Goal: Transaction & Acquisition: Purchase product/service

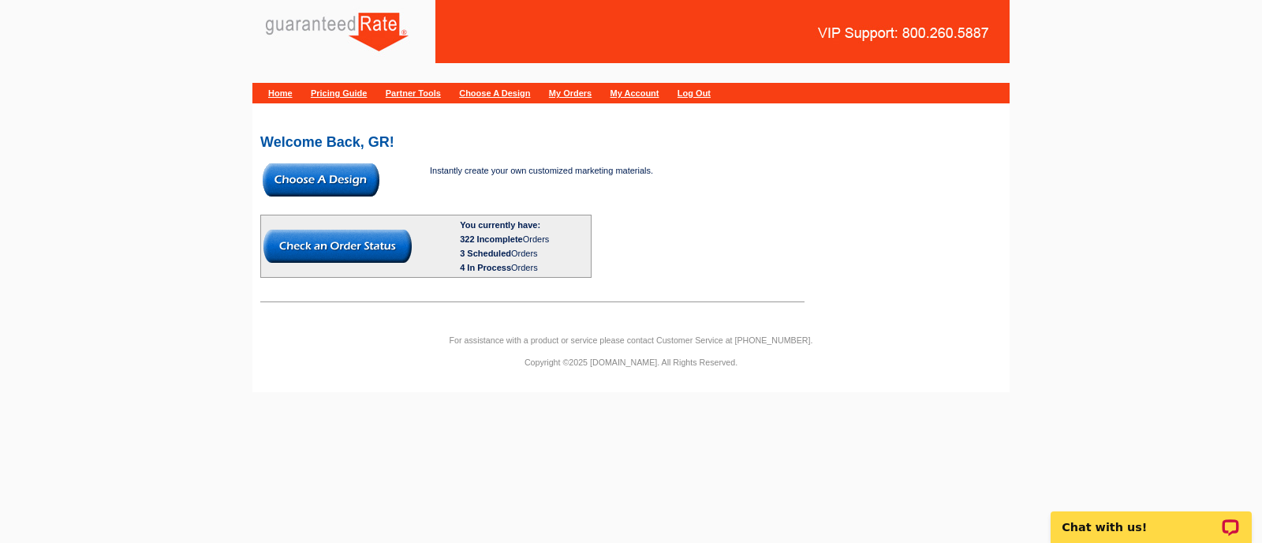
click at [1079, 296] on body "Home Pricing Guide Partner Tools Choose A Design My Orders My Account Log Out W…" at bounding box center [631, 203] width 1262 height 406
drag, startPoint x: 1079, startPoint y: 296, endPoint x: 1069, endPoint y: 296, distance: 10.3
click at [1069, 296] on body "Home Pricing Guide Partner Tools Choose A Design My Orders My Account Log Out W…" at bounding box center [631, 203] width 1262 height 406
click at [329, 178] on img at bounding box center [321, 179] width 117 height 33
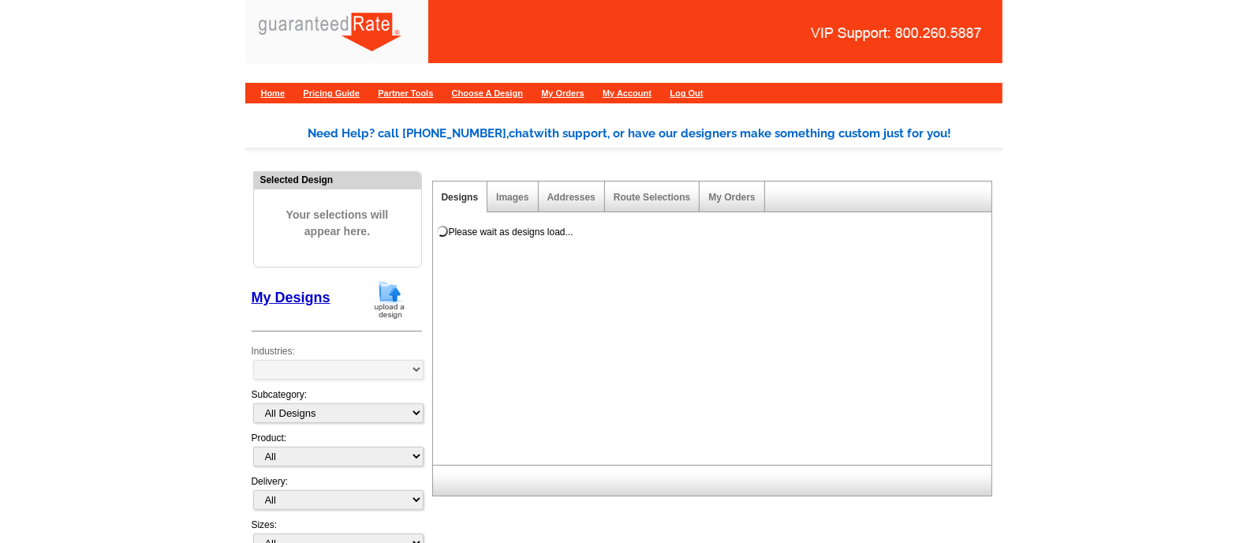
click at [381, 241] on span "Your selections will appear here." at bounding box center [338, 223] width 144 height 65
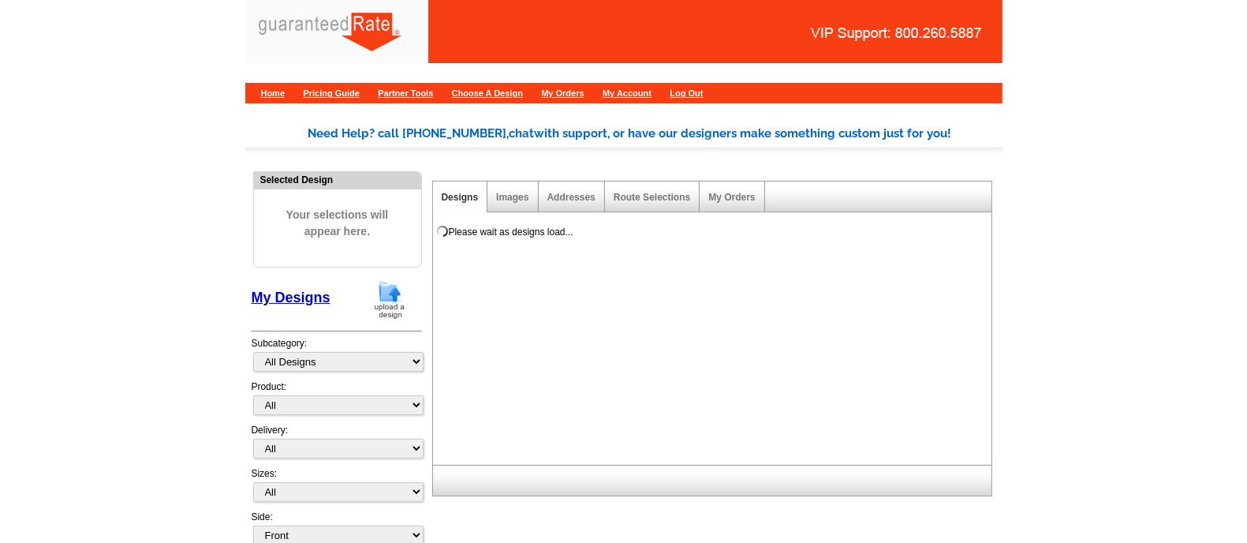
click at [389, 293] on img at bounding box center [389, 299] width 41 height 40
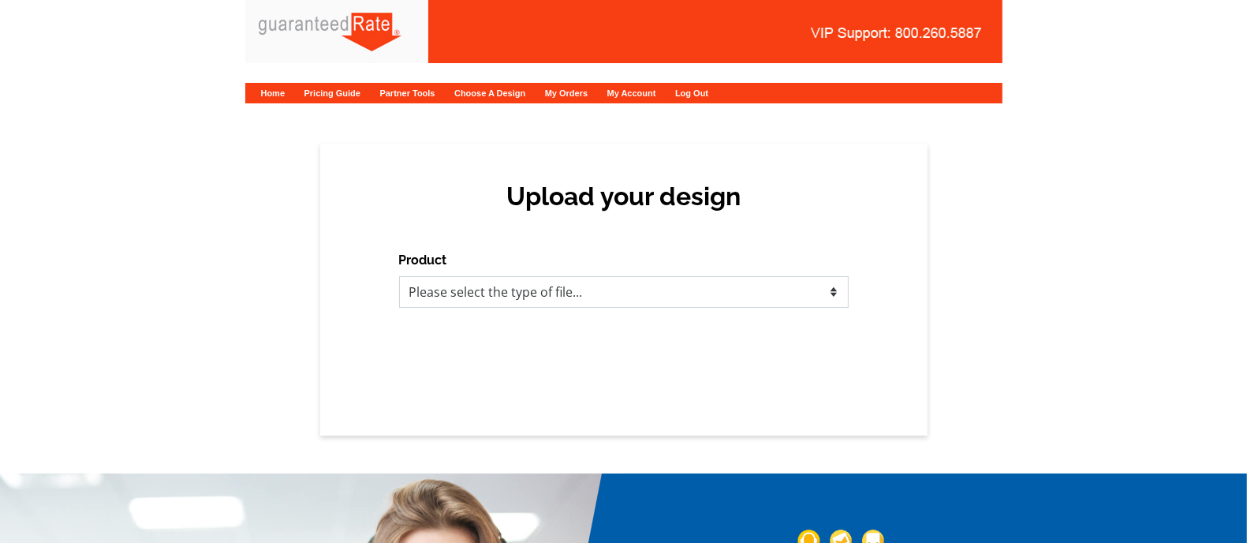
click at [452, 300] on select "Please select the type of file... Postcards Calendars Business Cards Letters an…" at bounding box center [624, 292] width 450 height 32
select select "1"
click at [399, 276] on select "Please select the type of file... Postcards Calendars Business Cards Letters an…" at bounding box center [624, 292] width 450 height 32
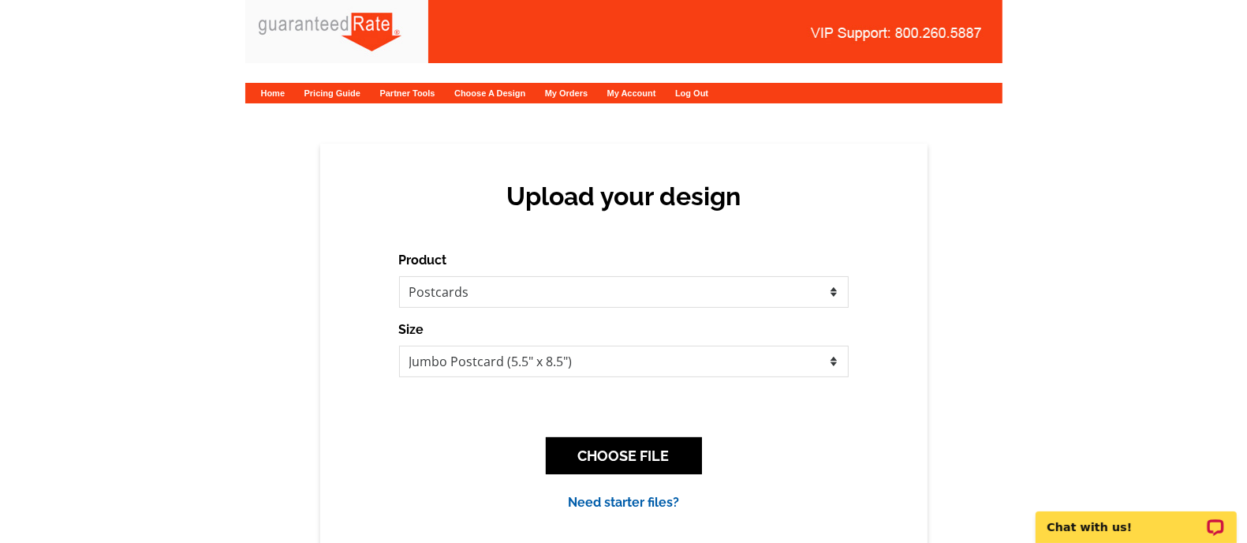
click at [650, 476] on div "CHOOSE FILE" at bounding box center [624, 455] width 450 height 62
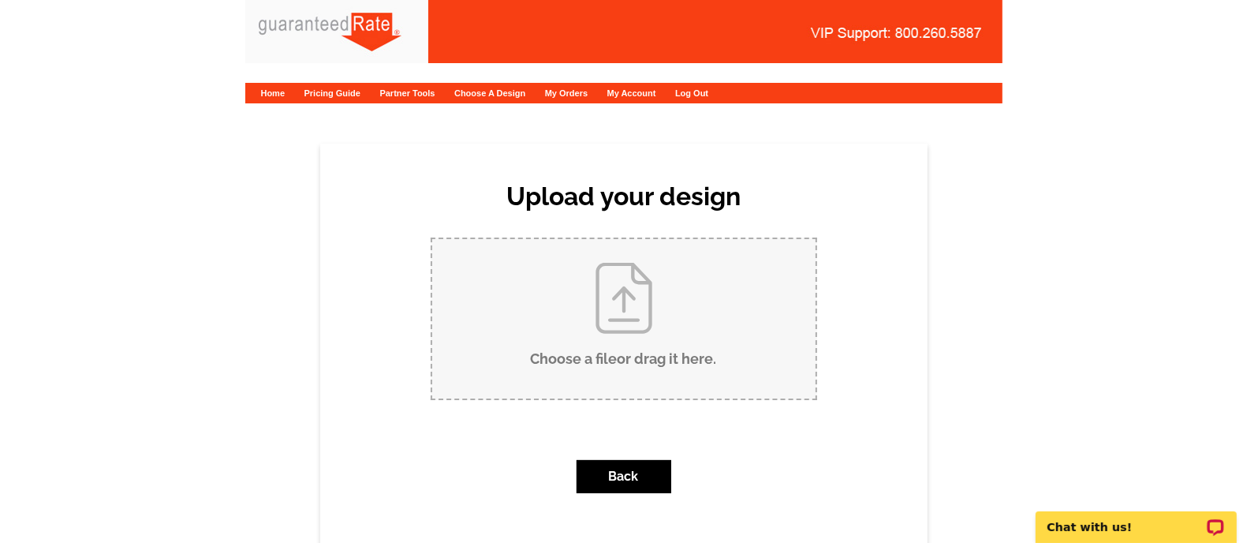
click at [589, 340] on input "Choose a file or drag it here ." at bounding box center [623, 318] width 383 height 159
type input "C:\fakepath\I've Moved Postcard (4).pdf"
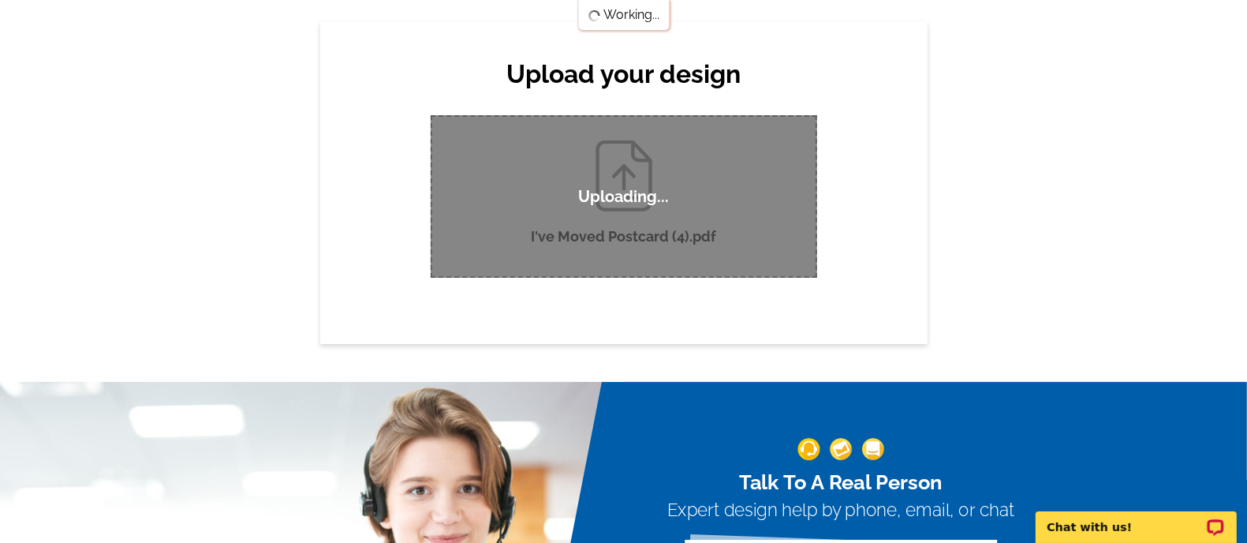
scroll to position [123, 0]
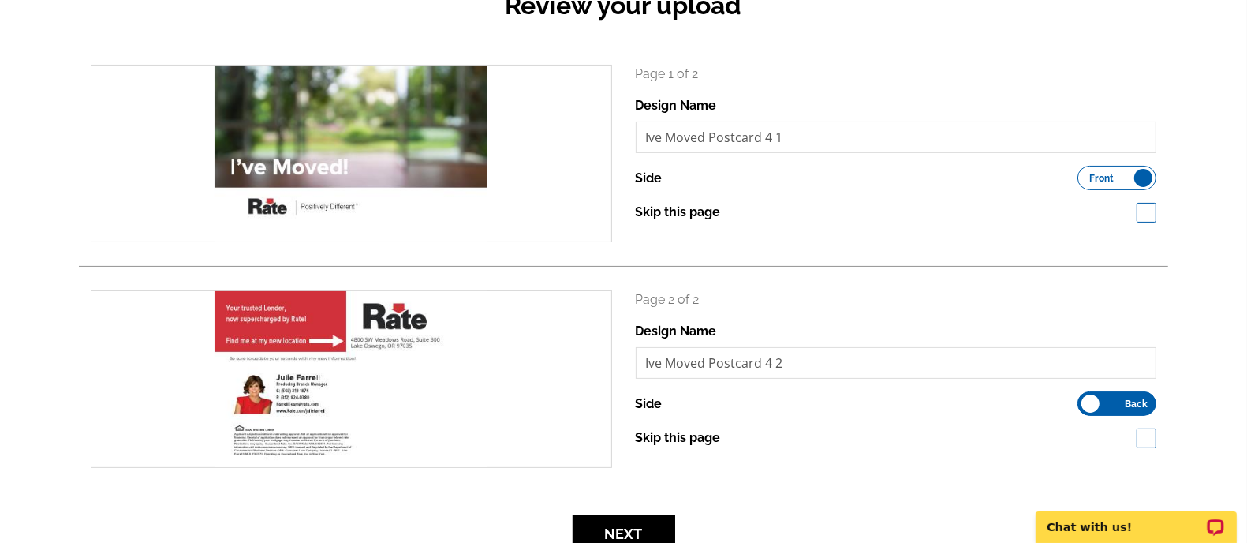
scroll to position [200, 0]
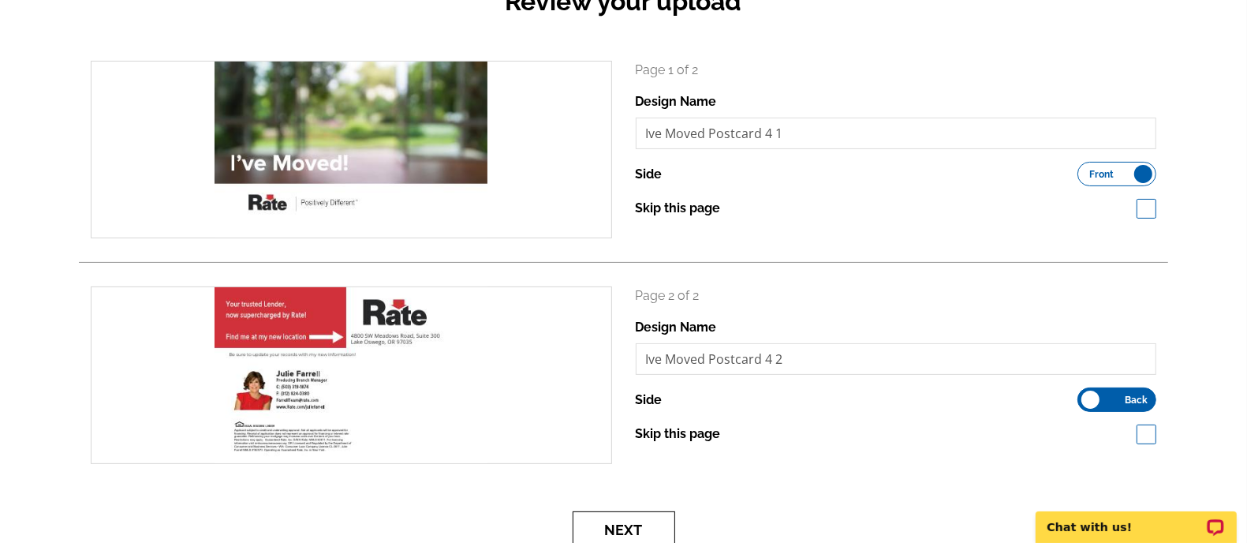
click at [651, 524] on button "Next" at bounding box center [624, 529] width 103 height 37
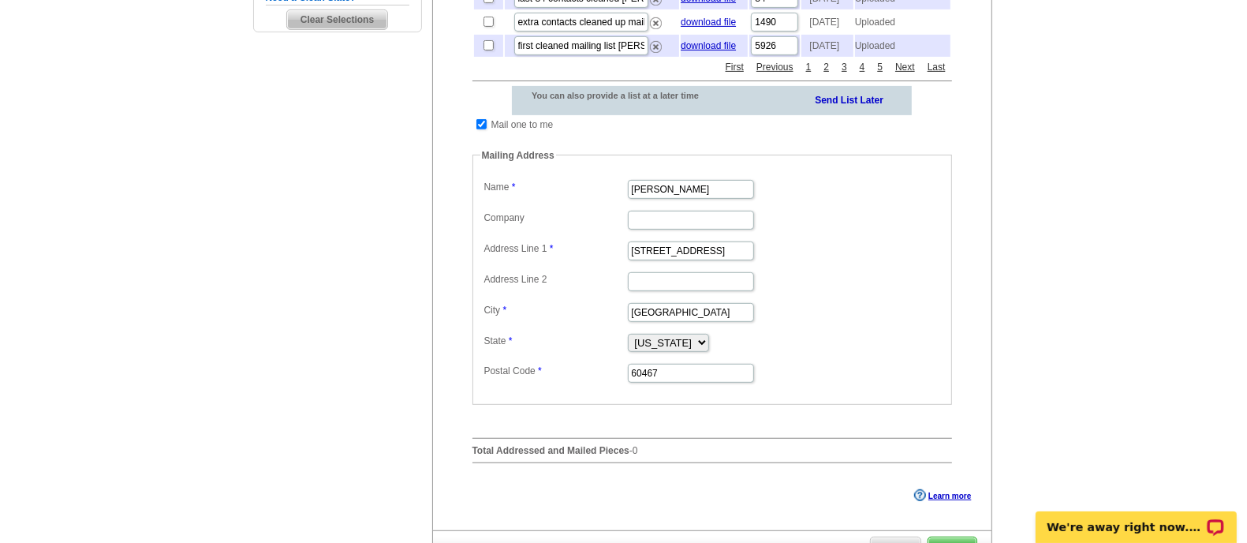
scroll to position [489, 0]
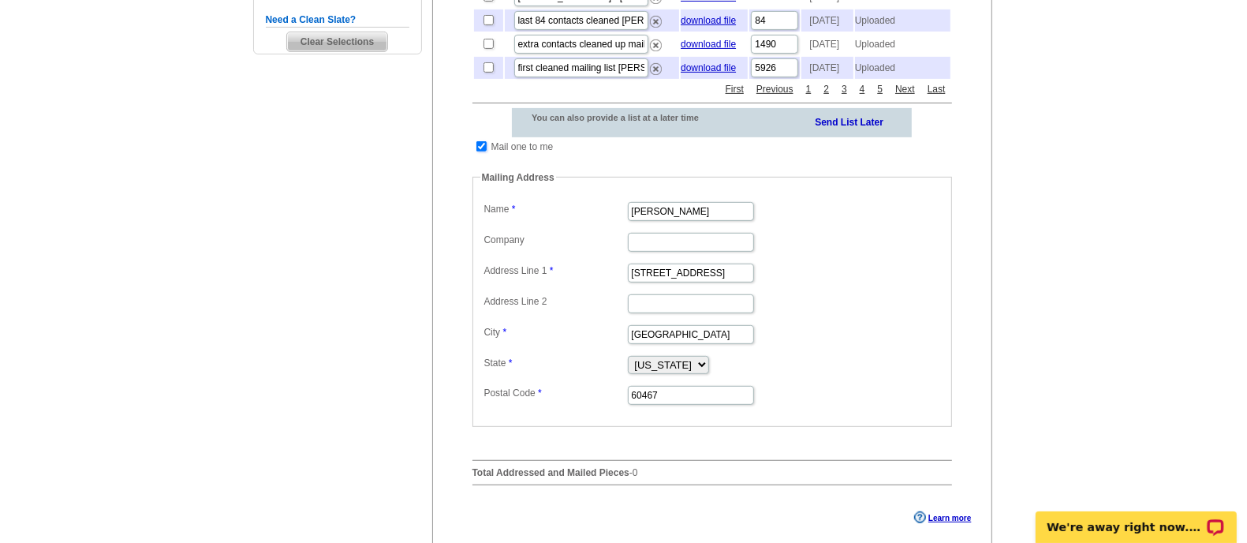
click at [483, 151] on input "checkbox" at bounding box center [481, 146] width 10 height 10
checkbox input "false"
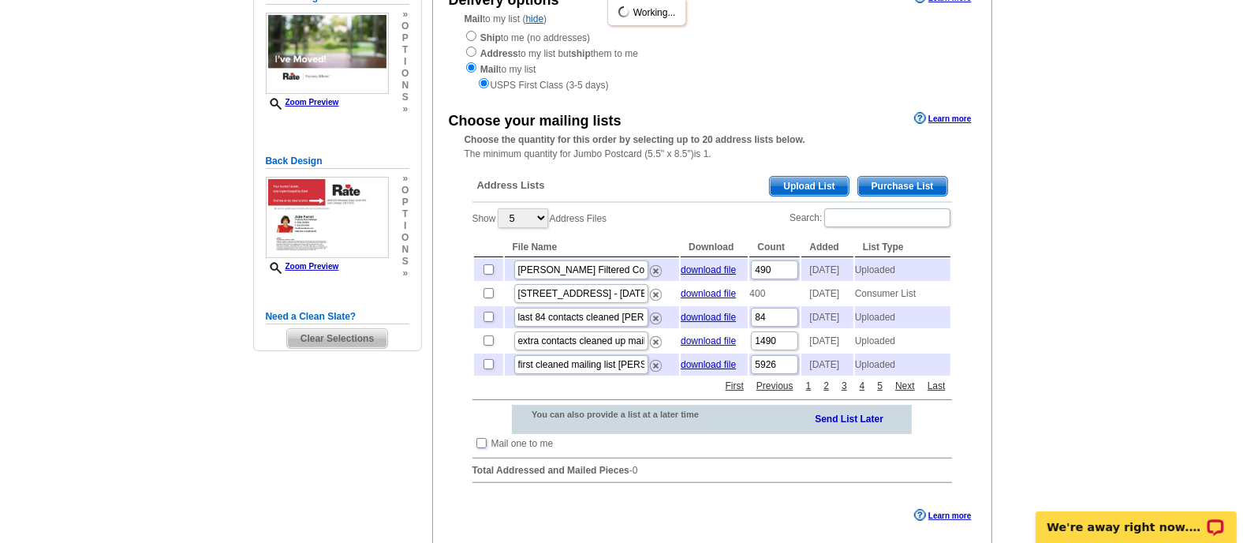
scroll to position [194, 0]
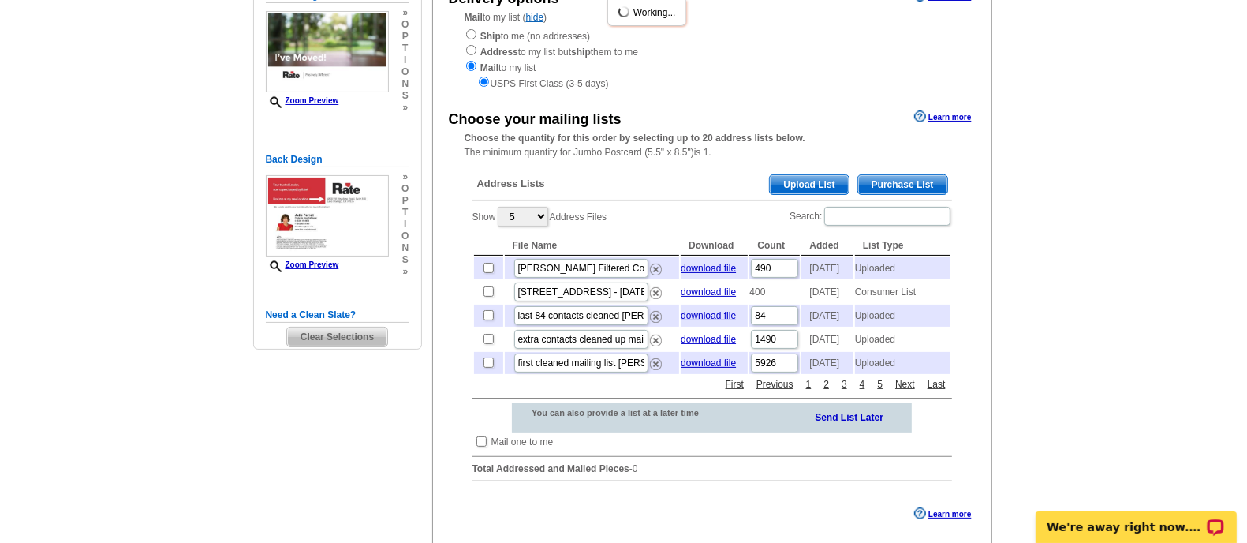
click at [767, 325] on input "84" at bounding box center [774, 315] width 47 height 19
click at [774, 269] on input "490" at bounding box center [774, 268] width 47 height 19
drag, startPoint x: 769, startPoint y: 270, endPoint x: 749, endPoint y: 267, distance: 19.9
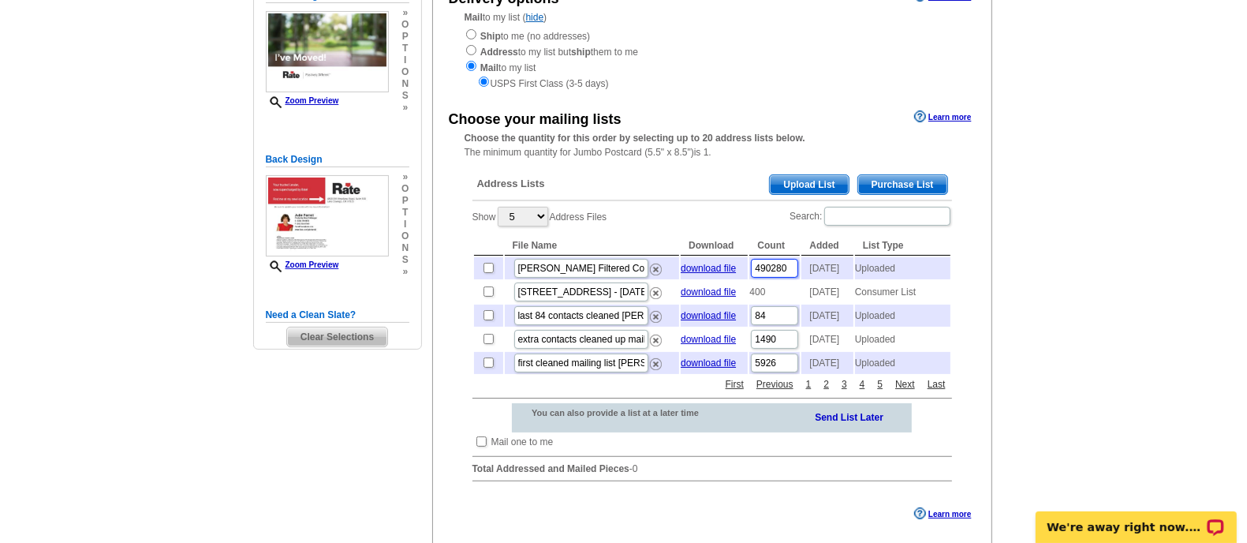
click at [749, 267] on td "490280" at bounding box center [774, 268] width 50 height 22
type input "280"
click at [752, 191] on div "Address Lists Purchase List Upload List" at bounding box center [711, 185] width 479 height 31
click at [487, 265] on input "checkbox" at bounding box center [488, 268] width 10 height 10
checkbox input "true"
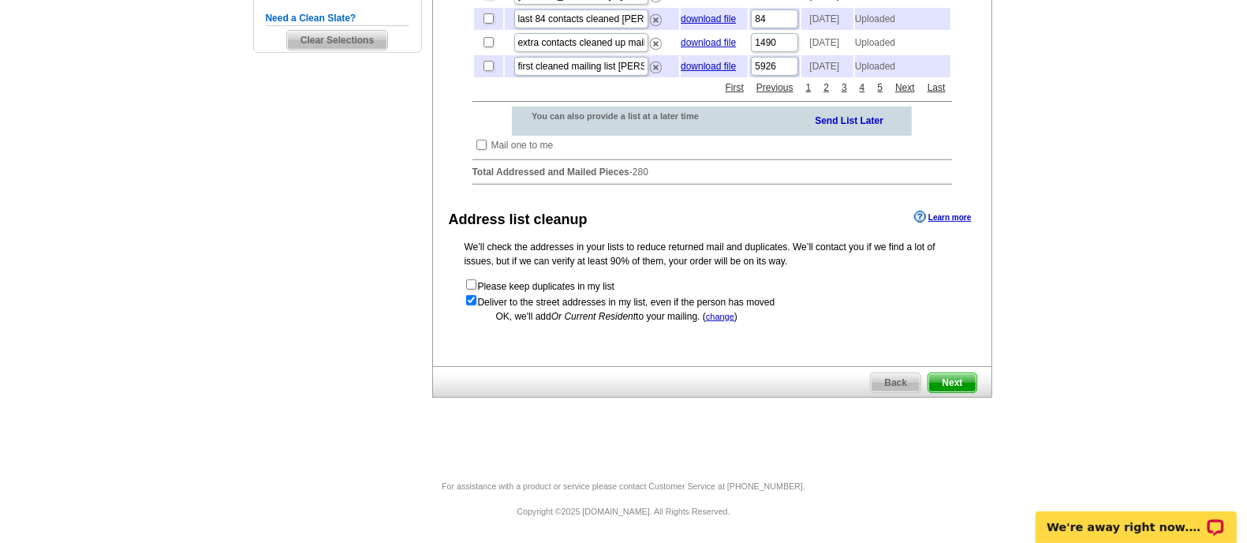
scroll to position [516, 0]
click at [968, 381] on span "Next" at bounding box center [951, 382] width 47 height 19
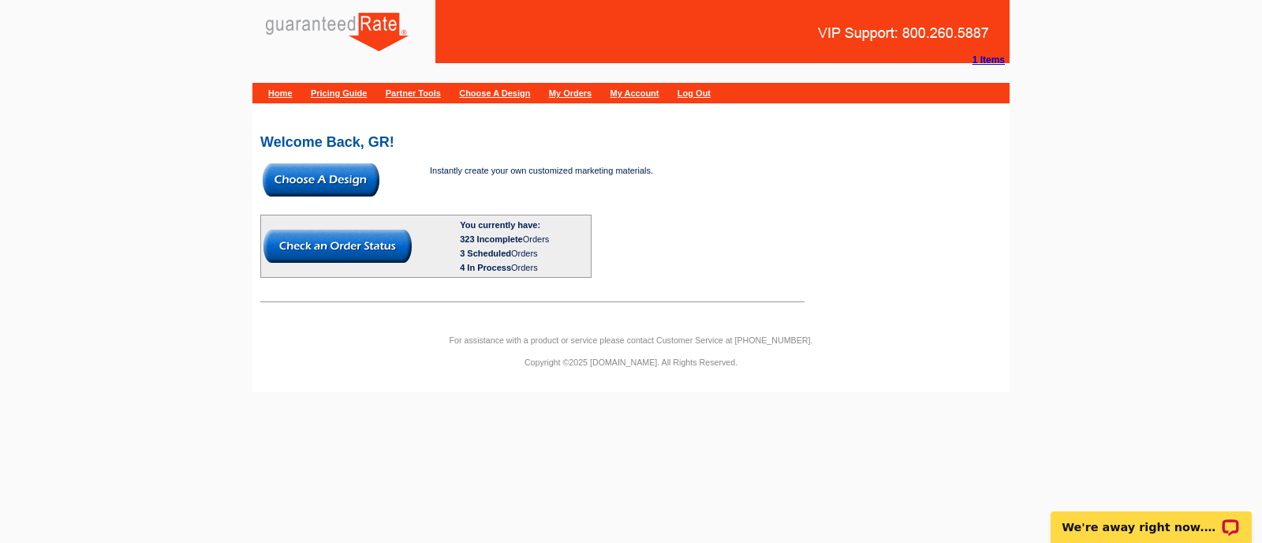
click at [314, 186] on img at bounding box center [321, 179] width 117 height 33
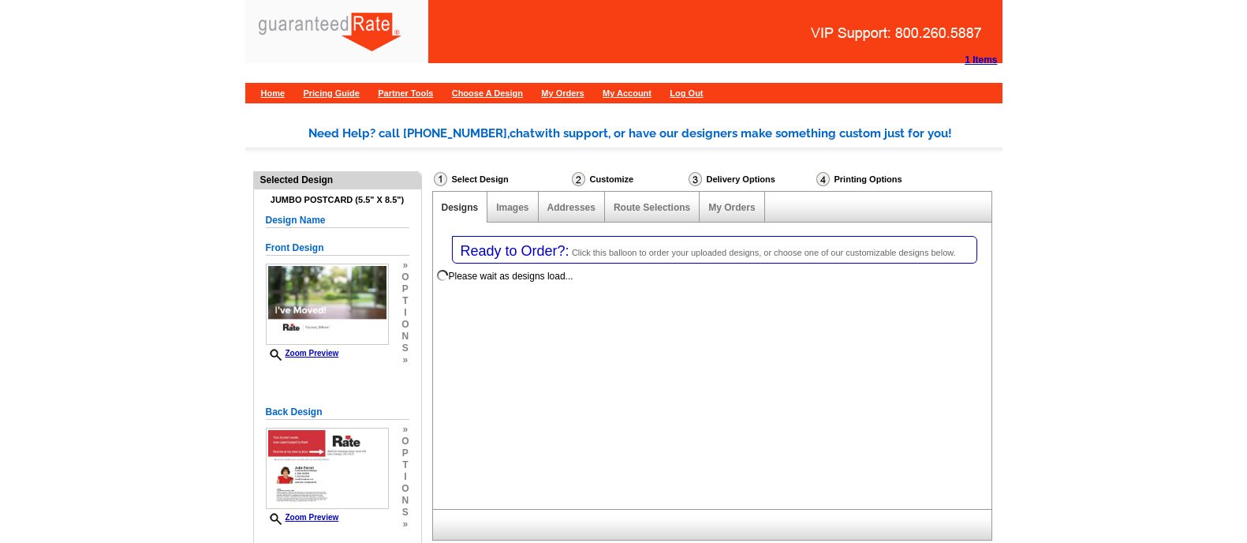
select select "1"
select select "2"
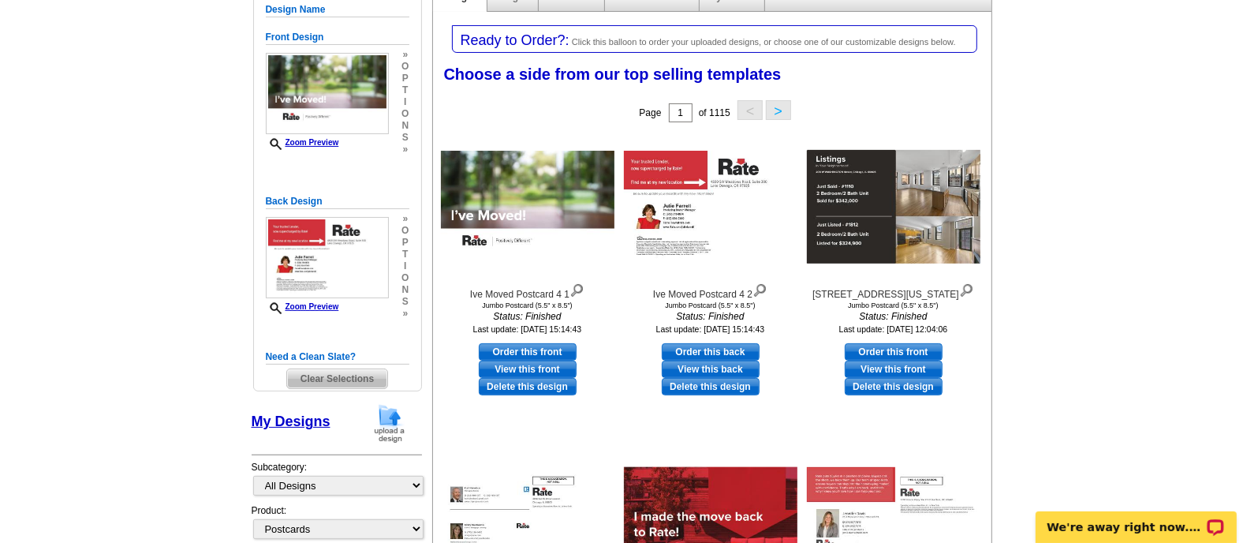
click at [375, 382] on span "Clear Selections" at bounding box center [337, 378] width 100 height 19
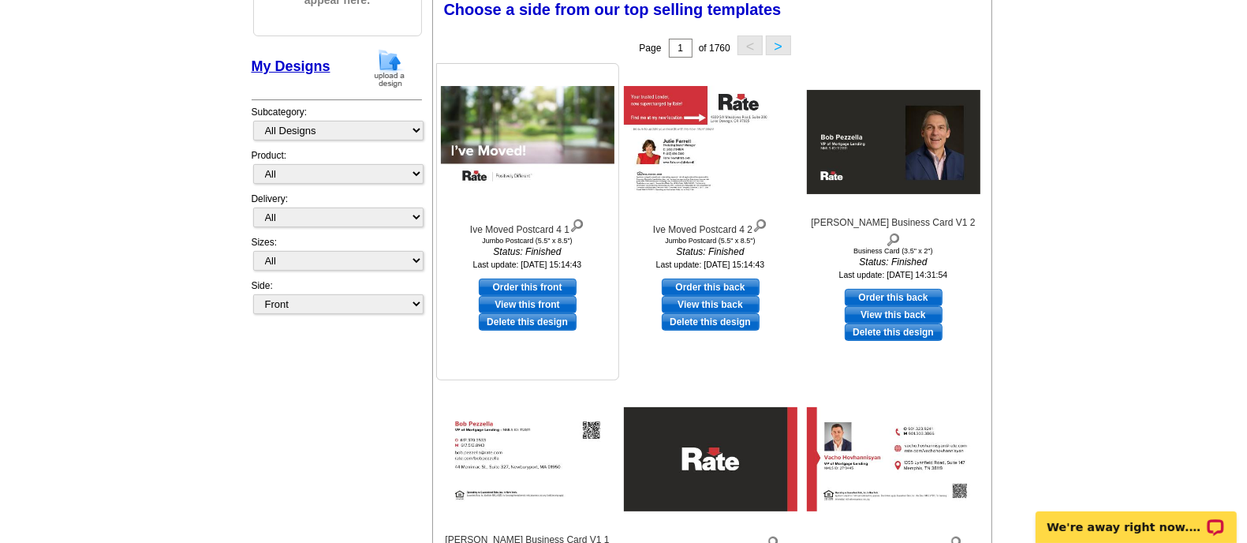
scroll to position [243, 0]
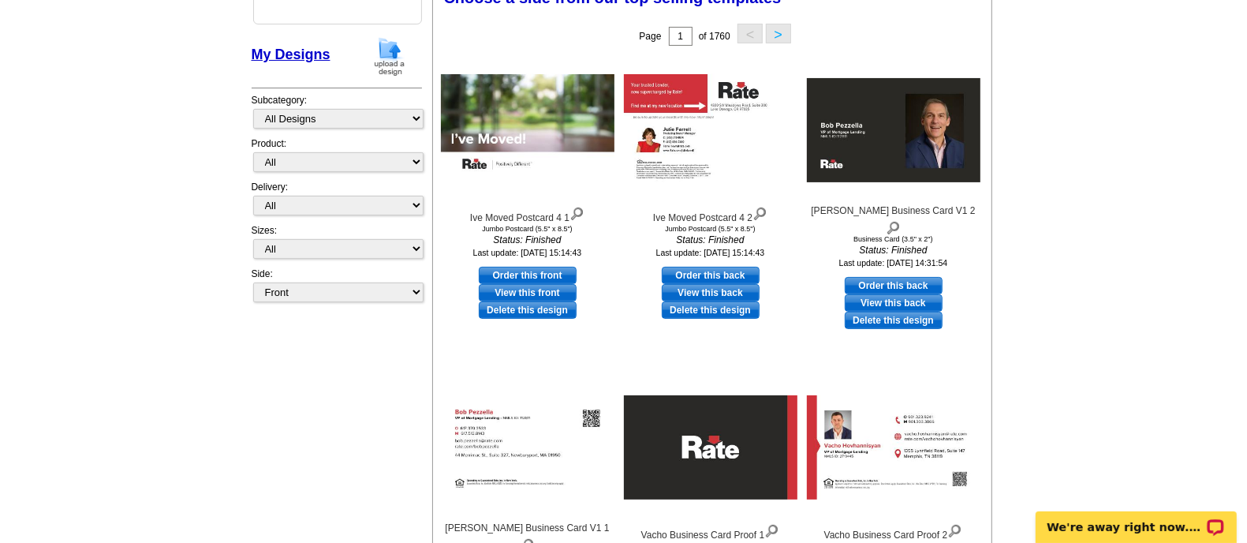
click at [397, 50] on img at bounding box center [389, 56] width 41 height 40
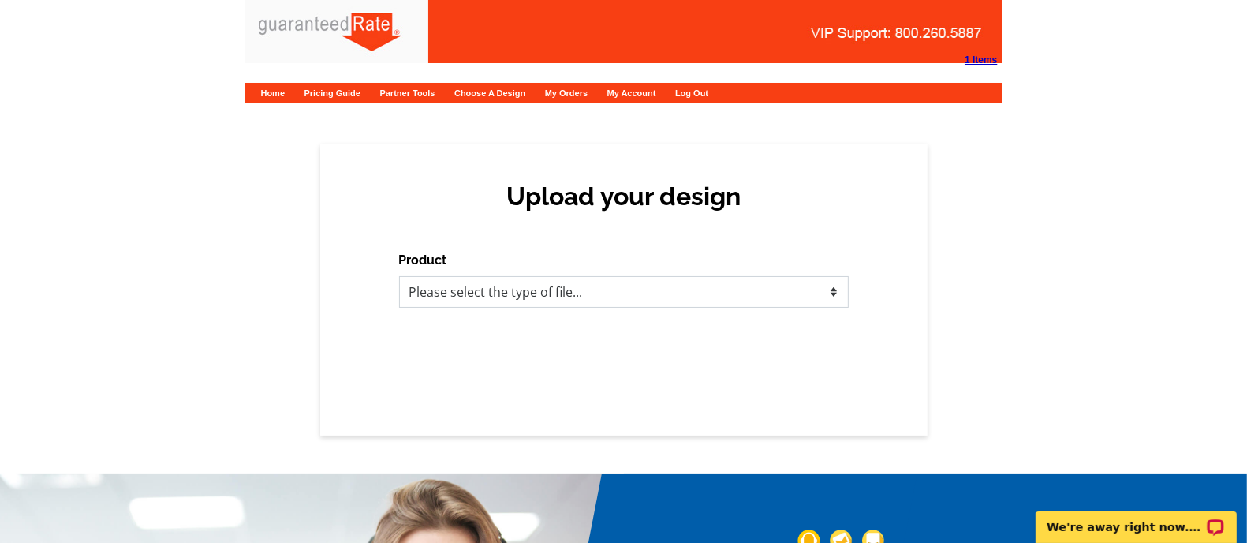
click at [604, 306] on select "Please select the type of file... Postcards Calendars Business Cards Letters an…" at bounding box center [624, 292] width 450 height 32
select select "5"
click at [399, 276] on select "Please select the type of file... Postcards Calendars Business Cards Letters an…" at bounding box center [624, 292] width 450 height 32
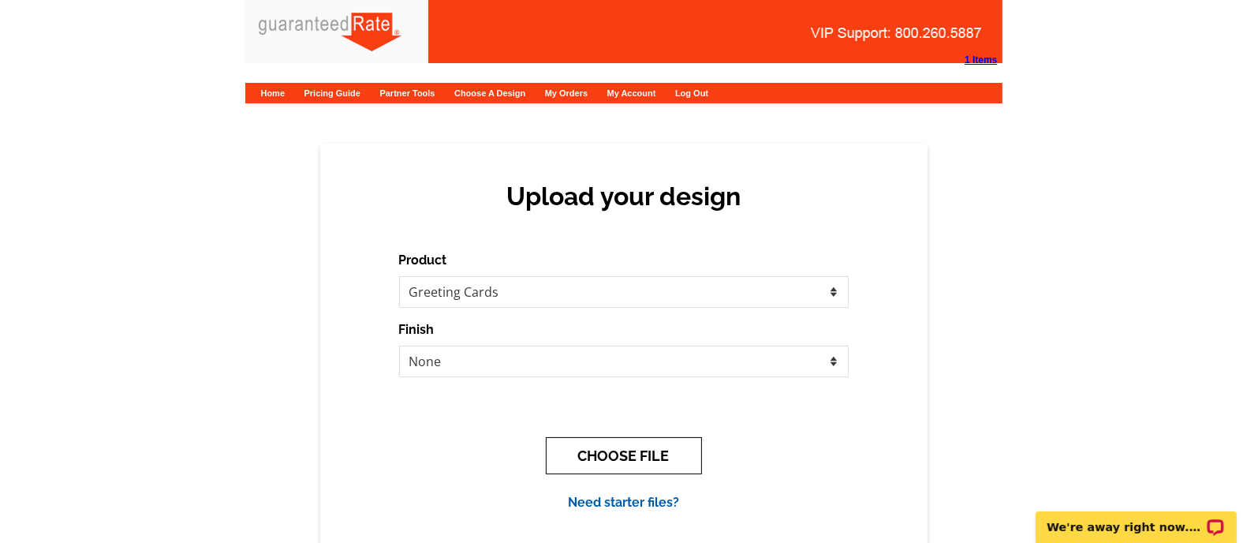
click at [651, 467] on button "CHOOSE FILE" at bounding box center [624, 455] width 156 height 37
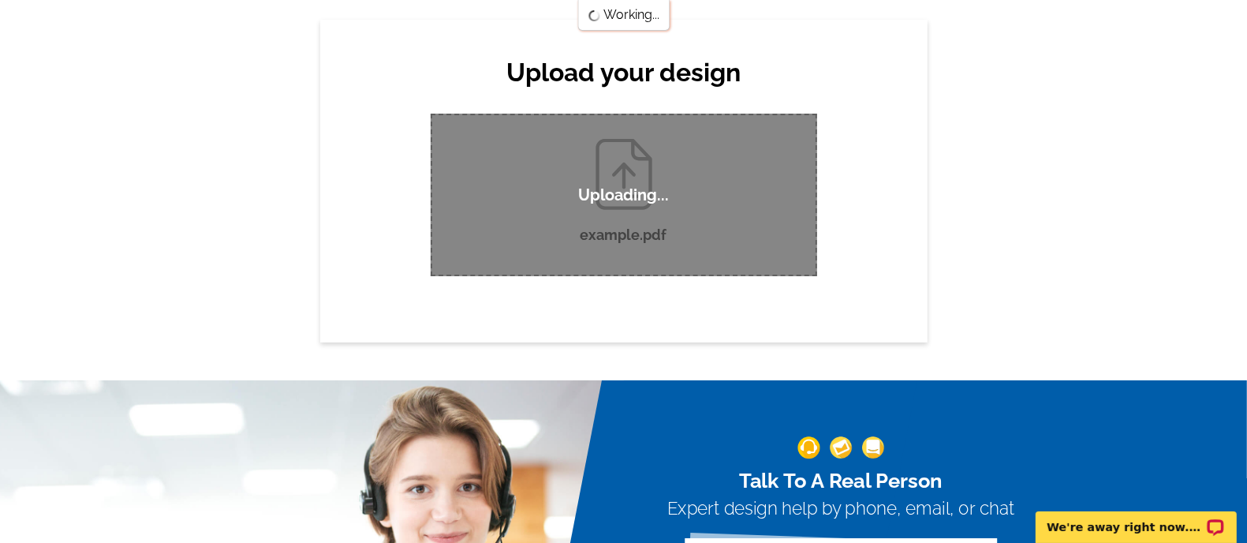
scroll to position [125, 0]
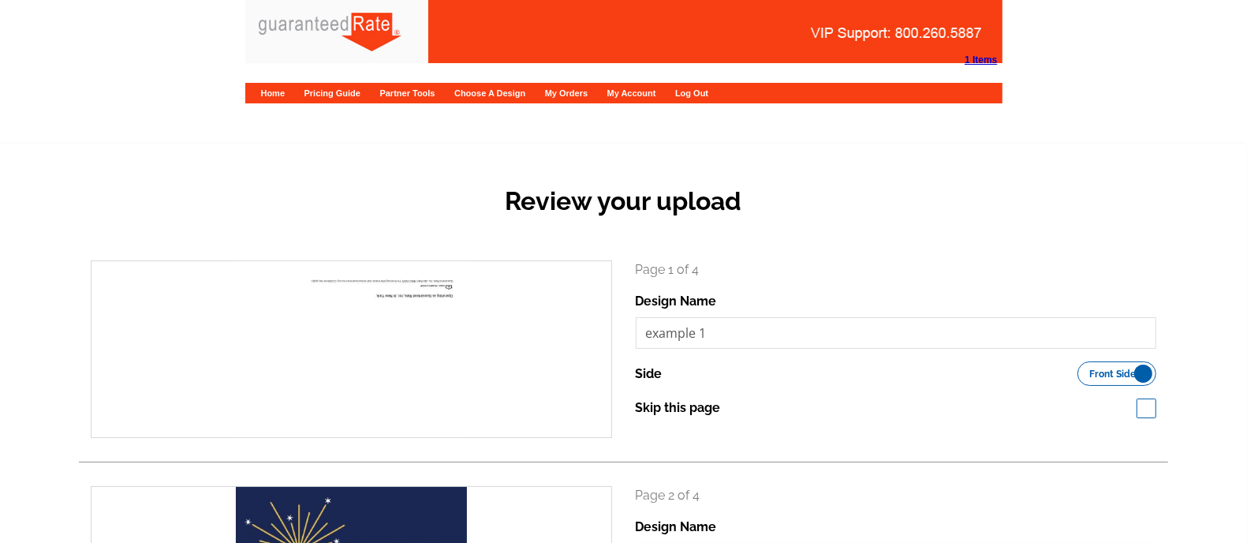
drag, startPoint x: 0, startPoint y: 0, endPoint x: 487, endPoint y: 183, distance: 520.6
click at [487, 183] on div "Review your upload" at bounding box center [623, 213] width 1089 height 93
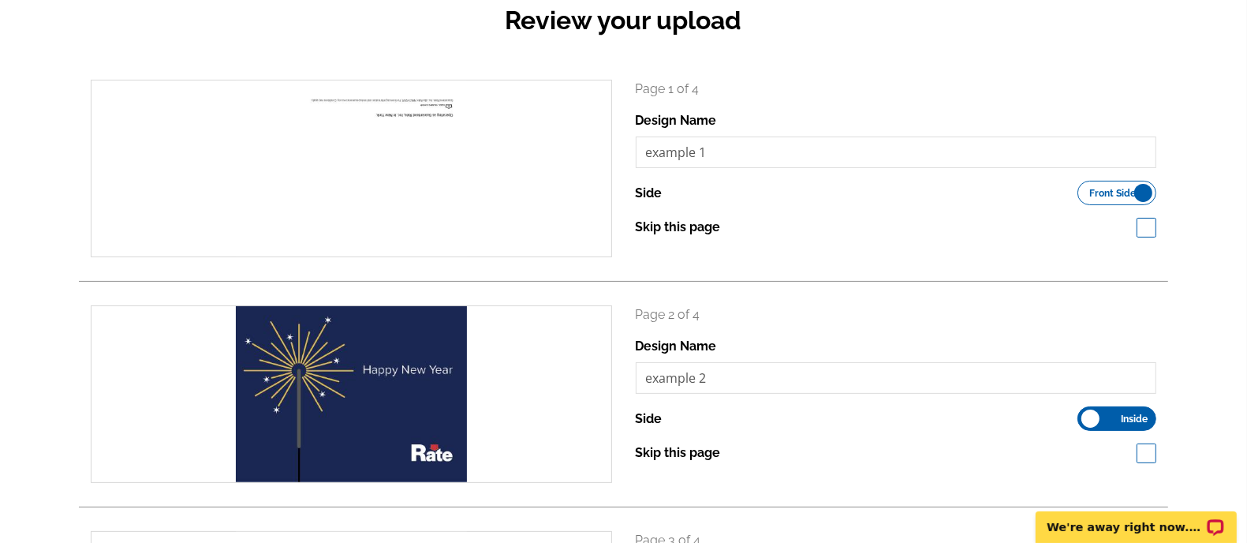
scroll to position [134, 0]
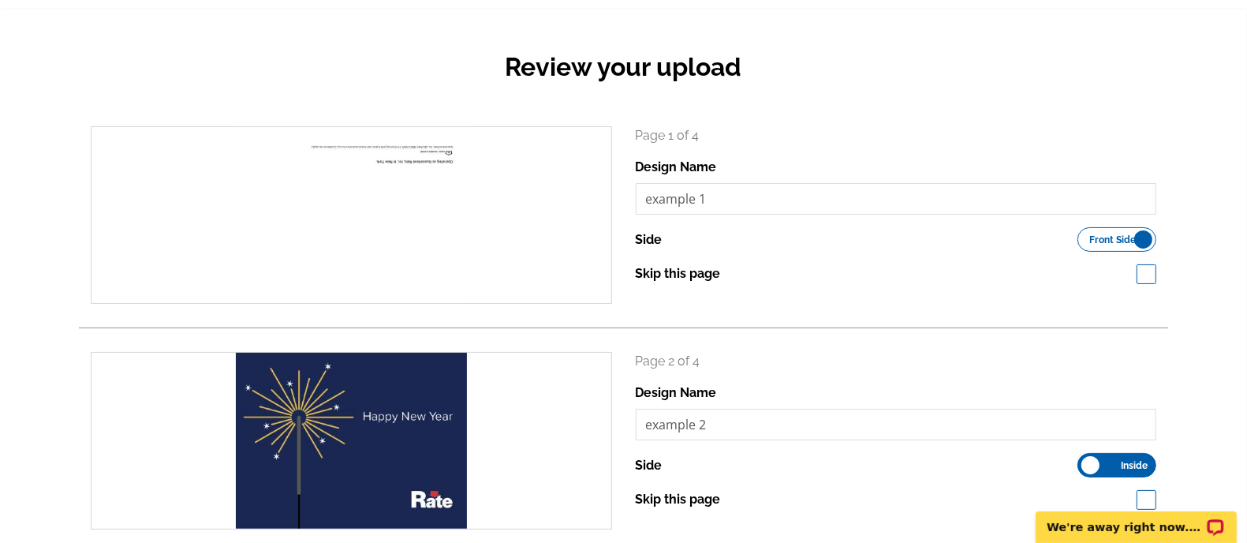
click at [1132, 242] on span "Front Side" at bounding box center [1113, 240] width 47 height 8
click at [1085, 235] on input "Front Side Inside" at bounding box center [1085, 235] width 0 height 0
click at [1132, 242] on span "Inside" at bounding box center [1134, 240] width 27 height 8
click at [1085, 235] on input "Front Side Inside" at bounding box center [1085, 235] width 0 height 0
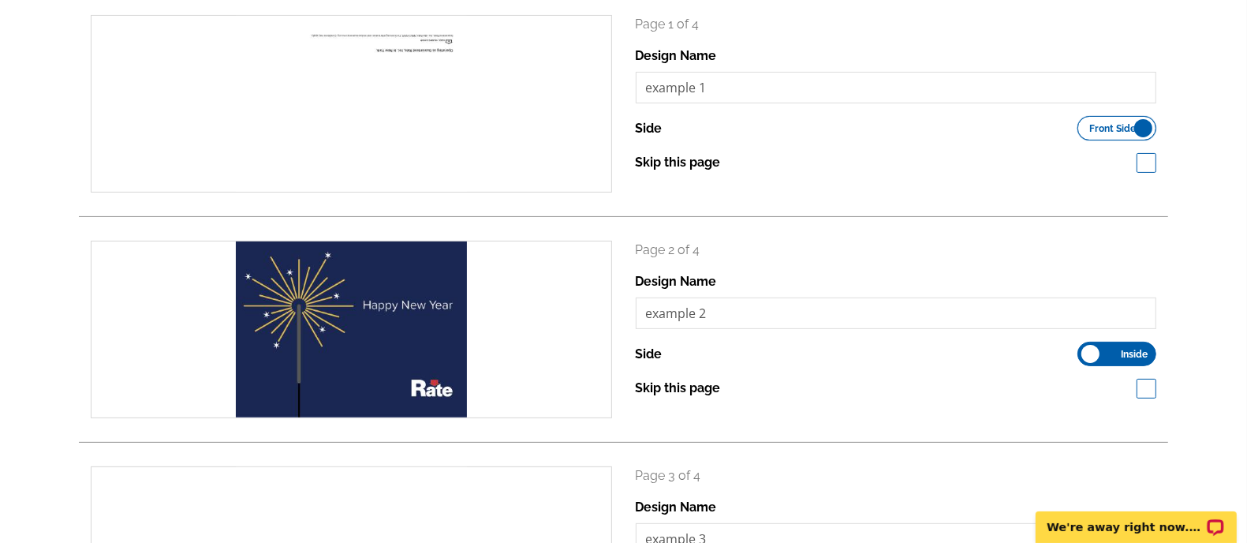
scroll to position [246, 0]
click at [1136, 124] on span "Front Side" at bounding box center [1113, 128] width 47 height 8
click at [1085, 123] on input "Front Side Inside" at bounding box center [1085, 123] width 0 height 0
click at [1111, 126] on label "Front Side Inside" at bounding box center [1116, 127] width 79 height 24
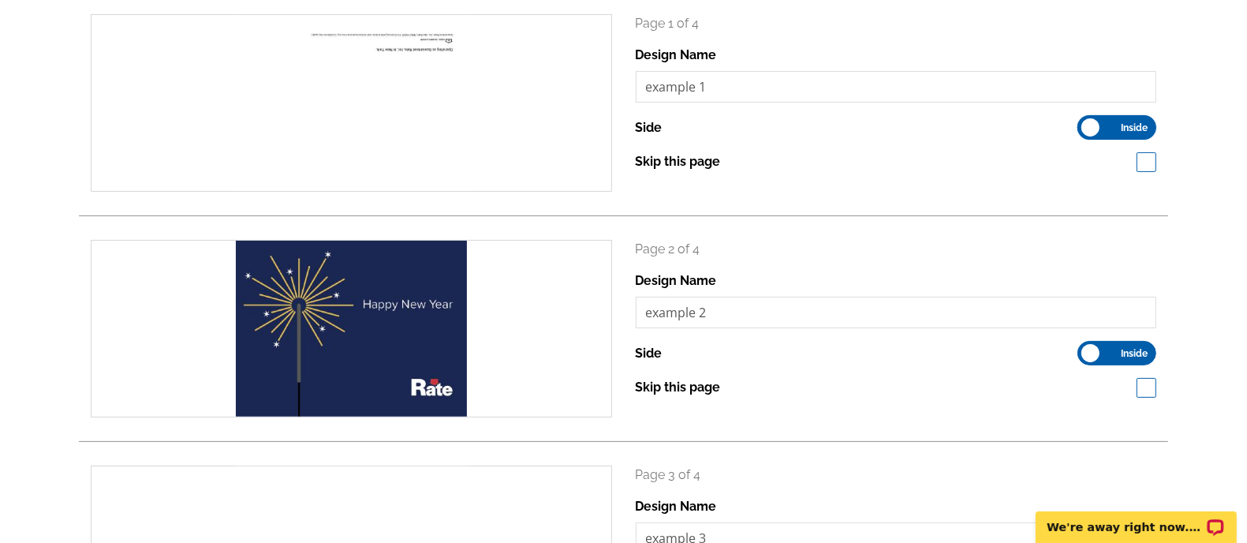
click at [1085, 123] on input "Front Side Inside" at bounding box center [1085, 123] width 0 height 0
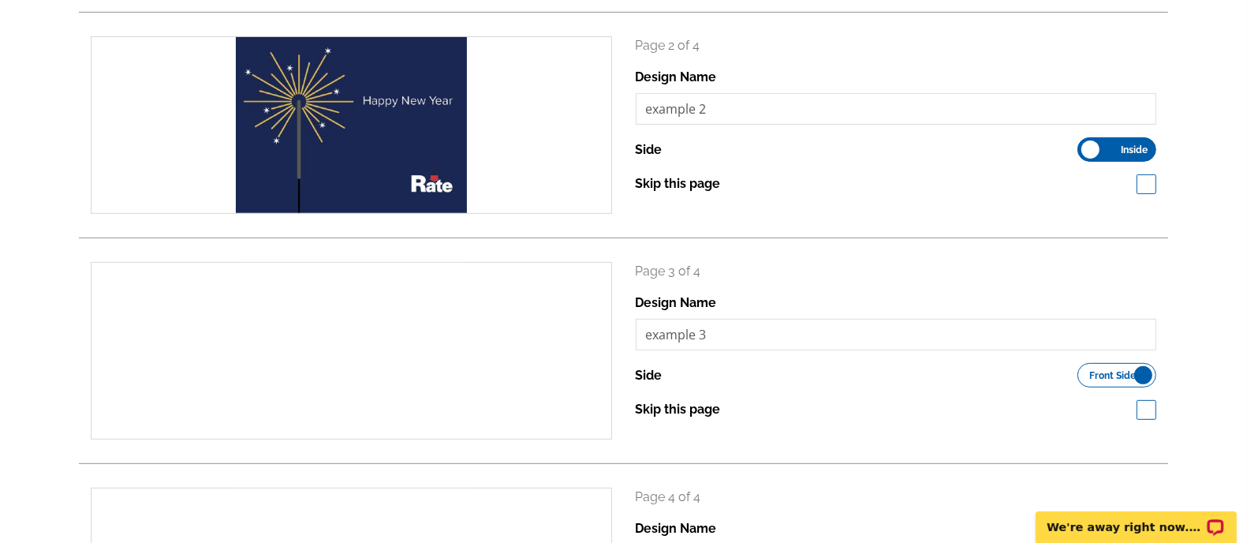
scroll to position [451, 0]
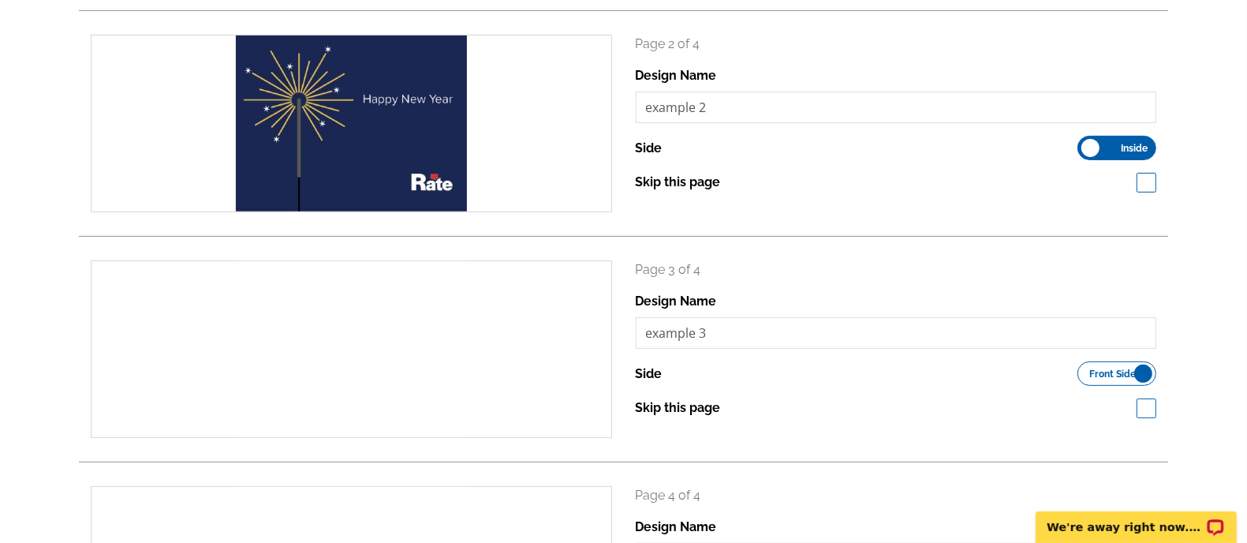
click at [676, 411] on label "Skip this page" at bounding box center [678, 407] width 85 height 19
click at [724, 411] on input "Skip this page" at bounding box center [729, 406] width 10 height 10
checkbox input "true"
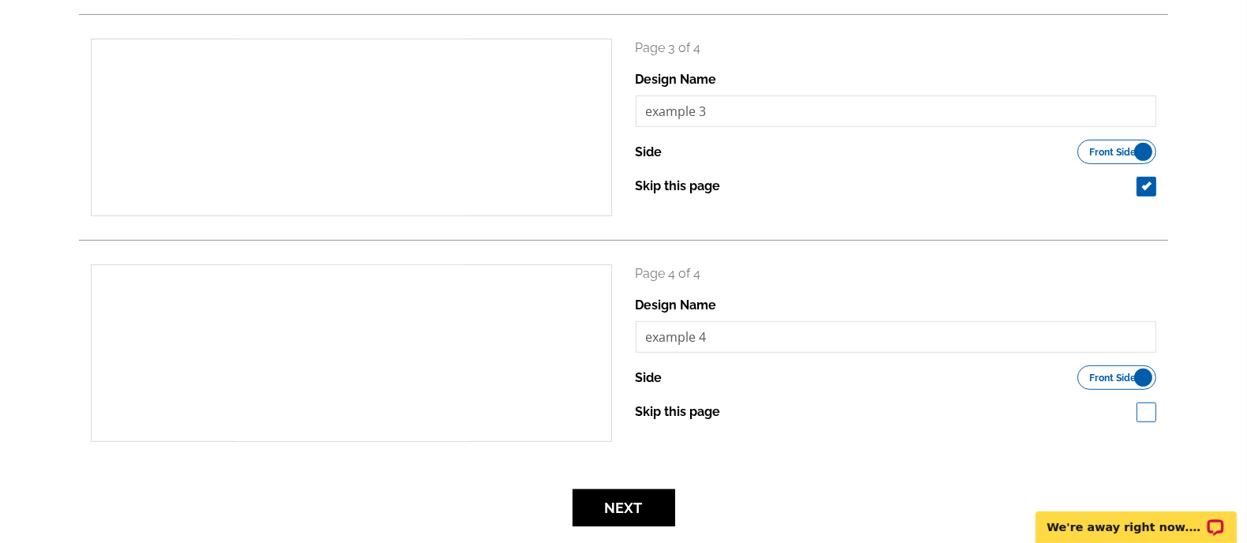
scroll to position [752, 0]
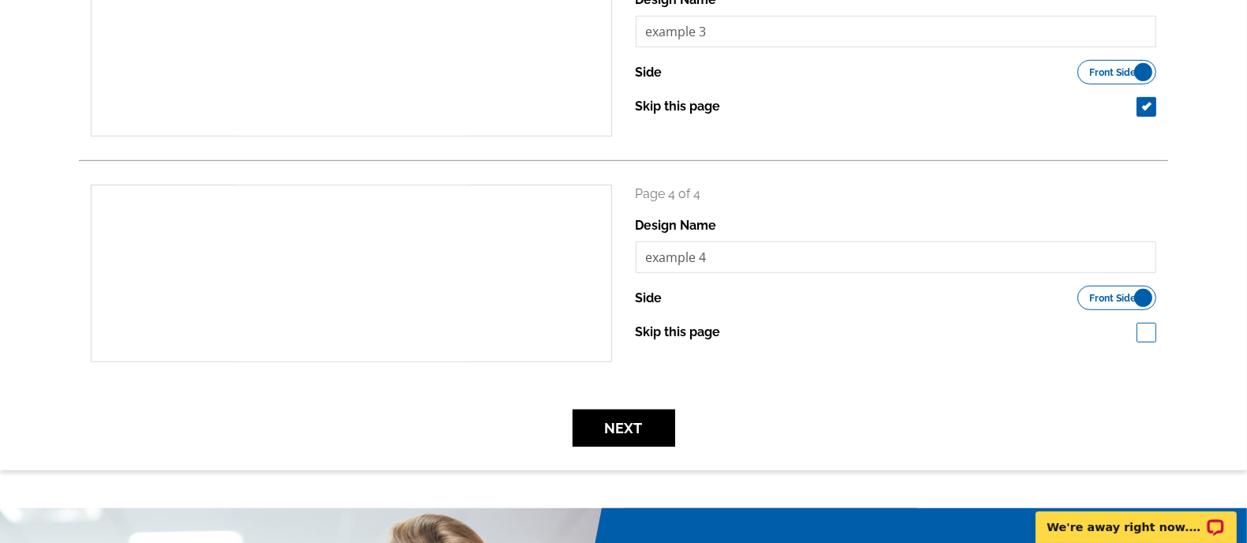
click at [1136, 66] on label "Front Side Inside" at bounding box center [1116, 72] width 79 height 24
click at [1085, 68] on input "Front Side Inside" at bounding box center [1085, 68] width 0 height 0
click at [1136, 69] on span "Inside" at bounding box center [1134, 73] width 27 height 8
click at [1085, 68] on input "Front Side Inside" at bounding box center [1085, 68] width 0 height 0
click at [1148, 105] on span at bounding box center [1146, 107] width 20 height 20
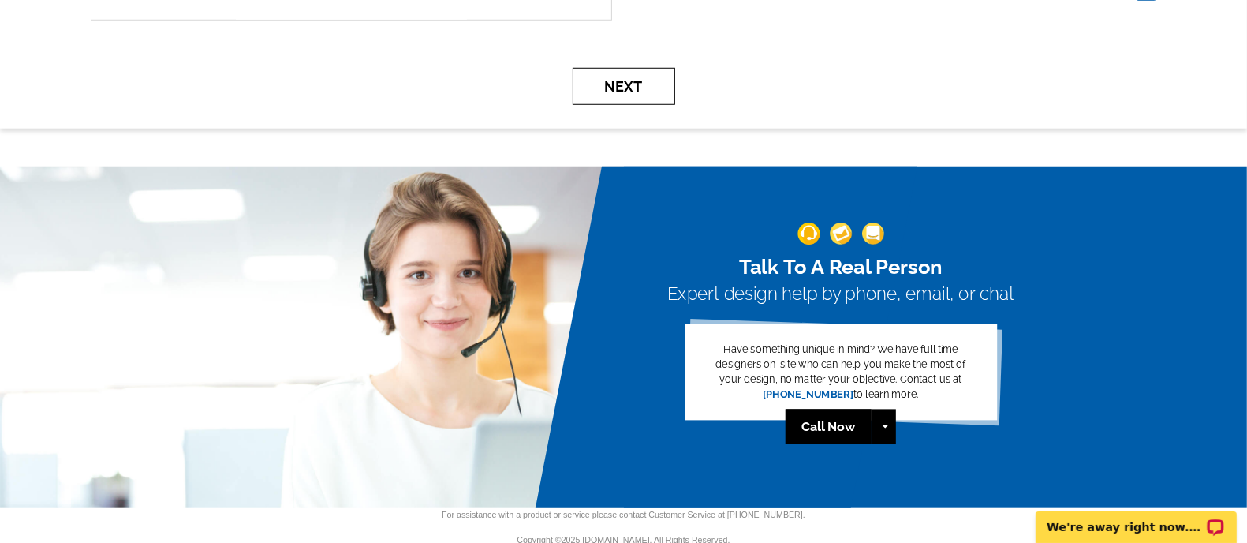
scroll to position [1095, 0]
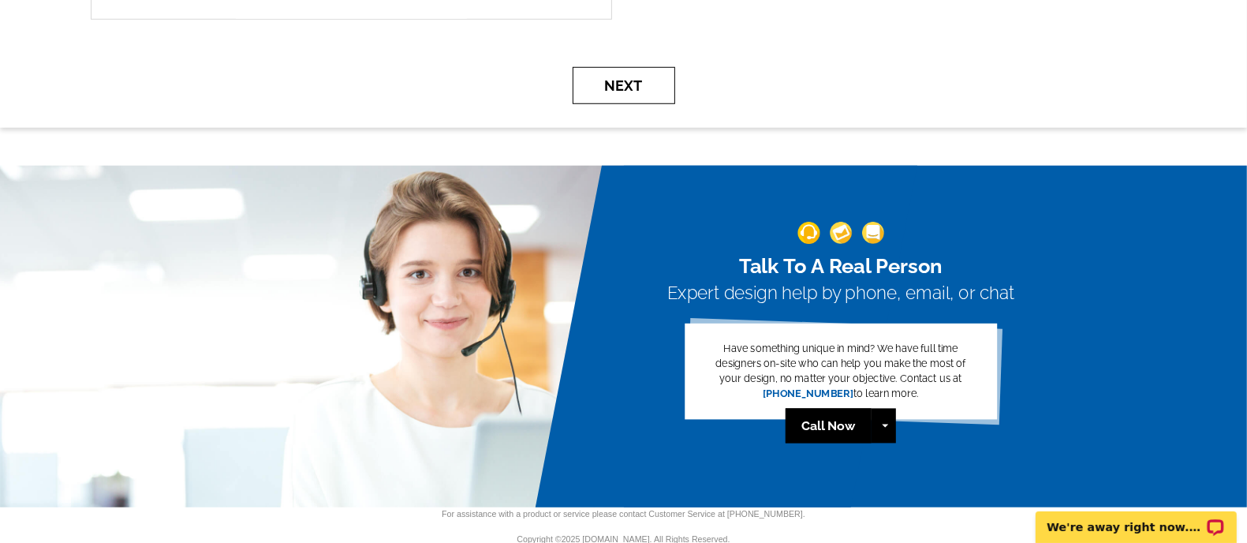
click at [636, 91] on button "Next" at bounding box center [624, 85] width 103 height 37
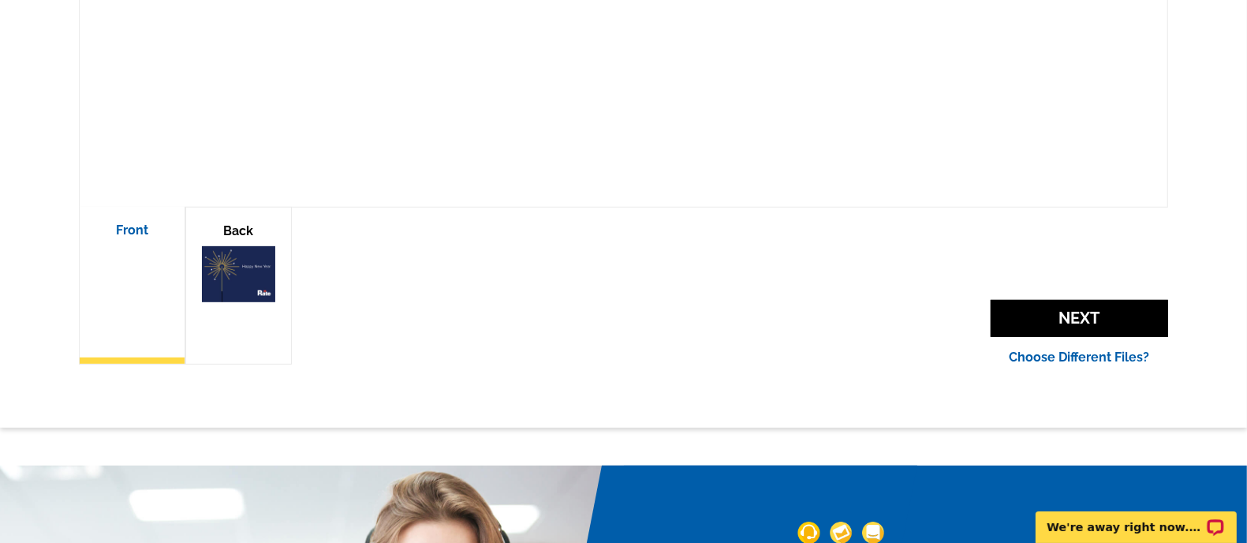
scroll to position [485, 0]
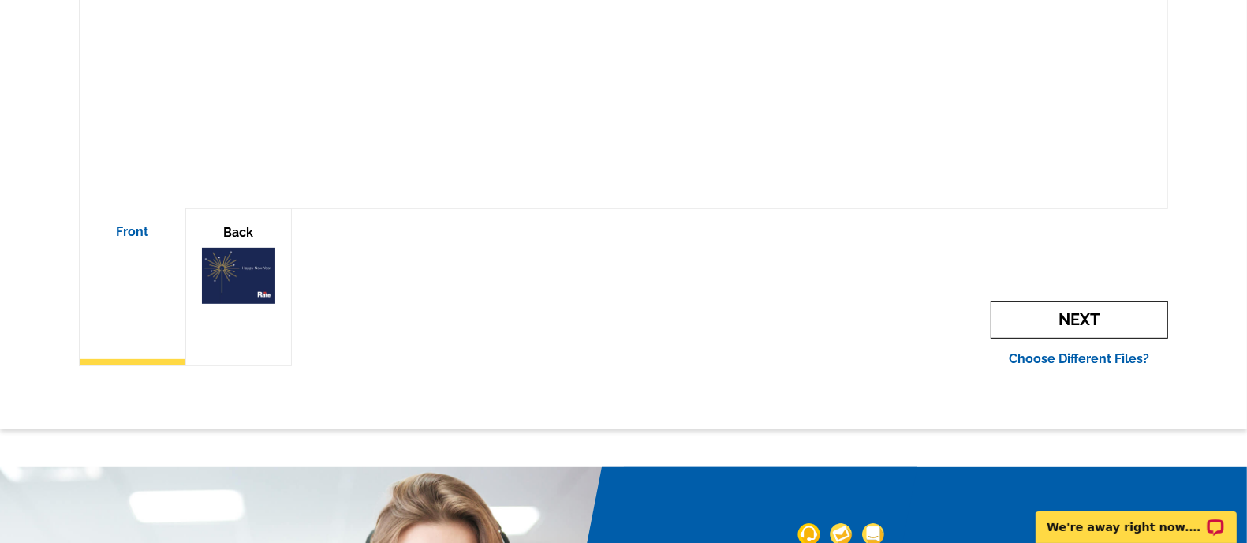
click at [1132, 316] on span "Next" at bounding box center [1079, 319] width 177 height 37
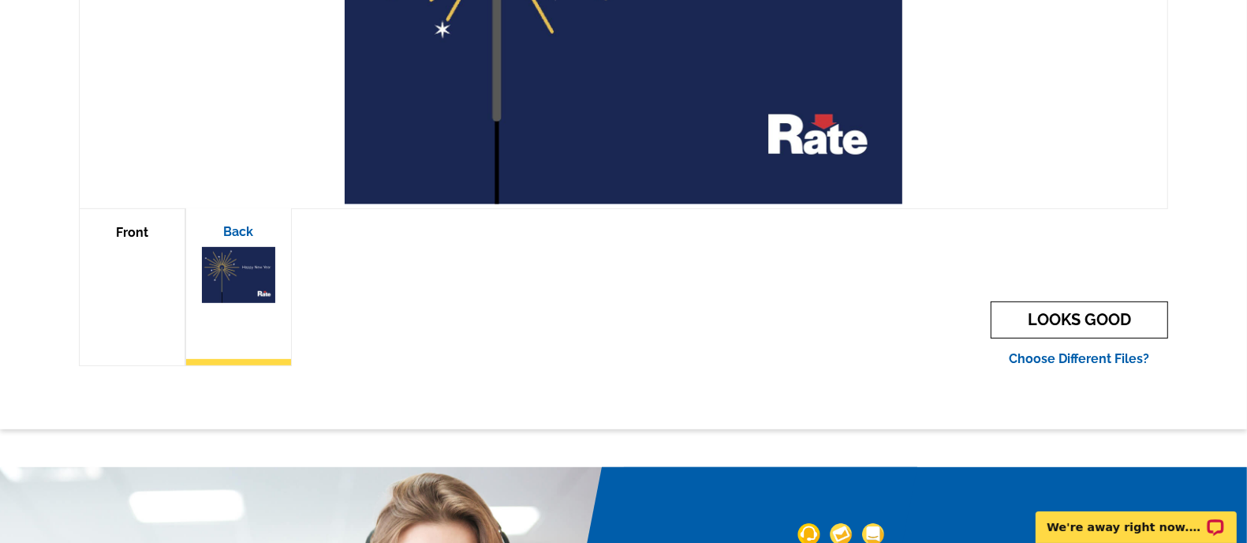
click at [1106, 314] on link "LOOKS GOOD" at bounding box center [1079, 319] width 177 height 37
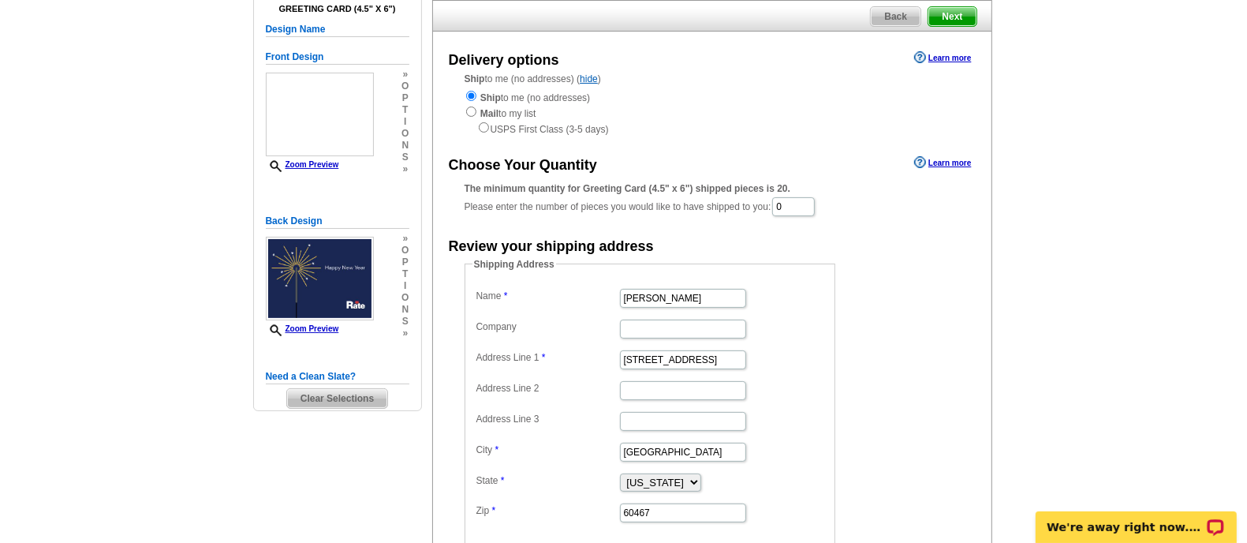
scroll to position [130, 0]
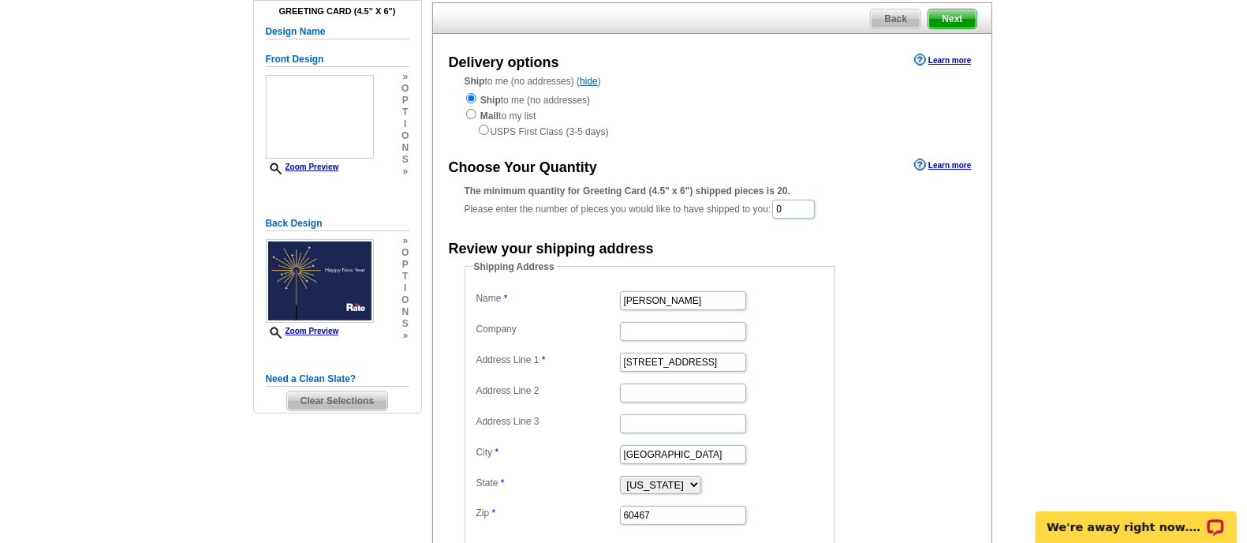
click at [497, 115] on strong "Mail" at bounding box center [489, 115] width 18 height 11
click at [470, 109] on input "radio" at bounding box center [471, 114] width 10 height 10
radio input "true"
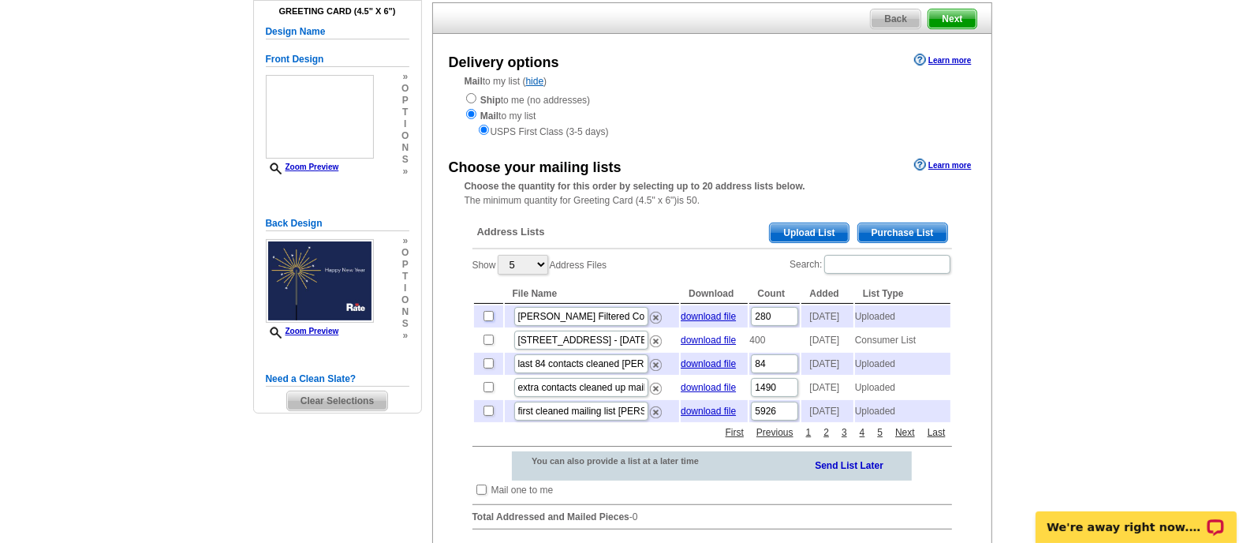
click at [489, 315] on input "checkbox" at bounding box center [488, 316] width 10 height 10
checkbox input "true"
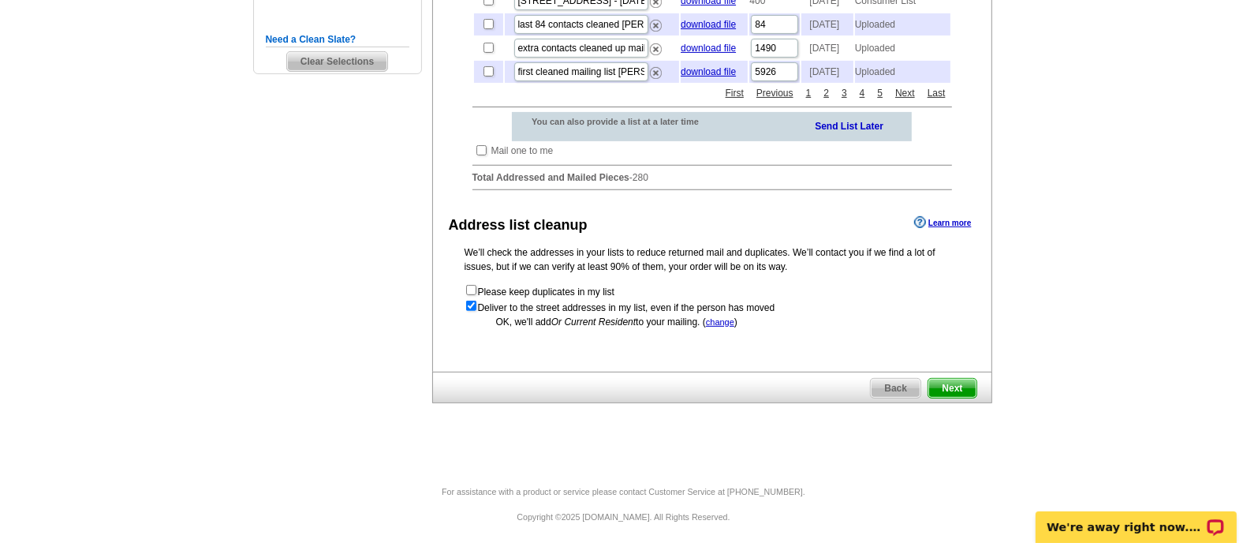
scroll to position [501, 0]
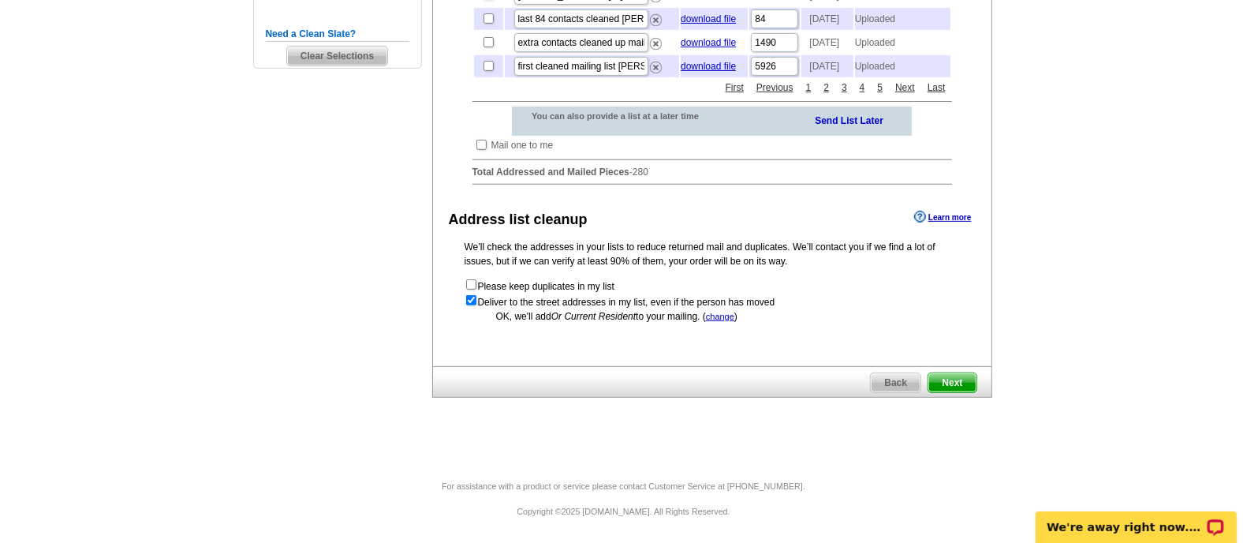
click at [965, 379] on span "Next" at bounding box center [951, 382] width 47 height 19
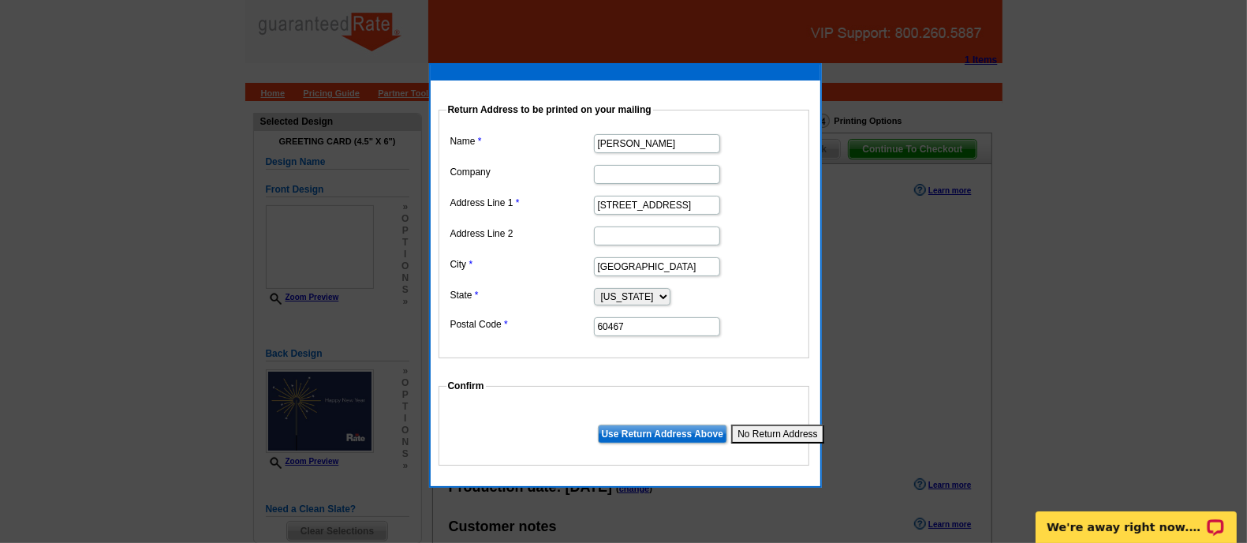
click at [692, 430] on input "Use Return Address Above" at bounding box center [662, 433] width 129 height 19
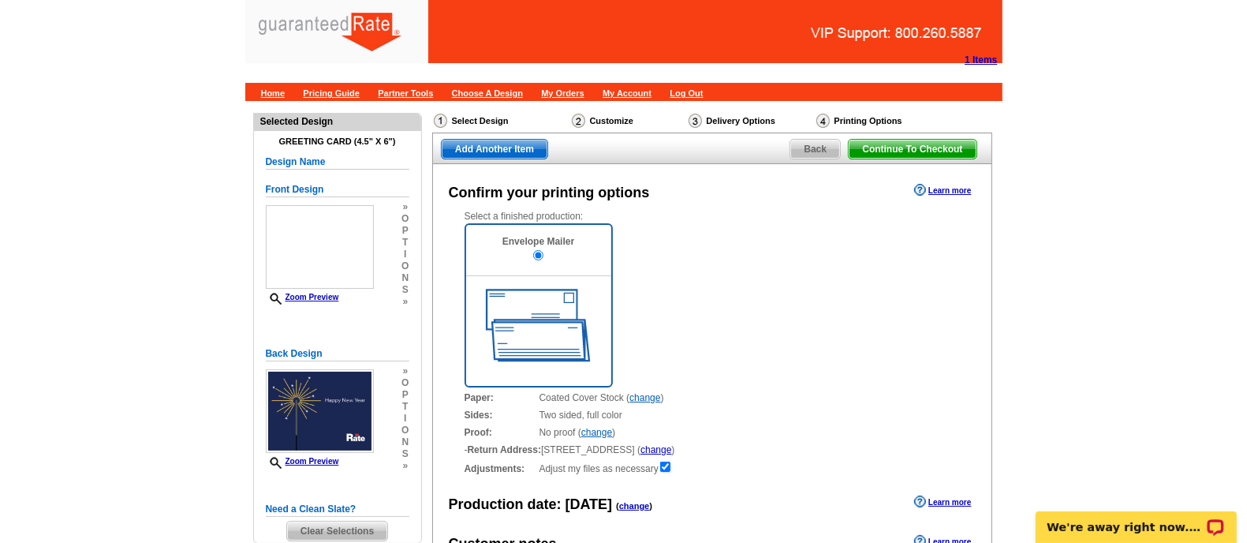
drag, startPoint x: 786, startPoint y: 241, endPoint x: 849, endPoint y: 261, distance: 65.6
click at [849, 261] on ul "Envelope Mailer" at bounding box center [712, 305] width 495 height 164
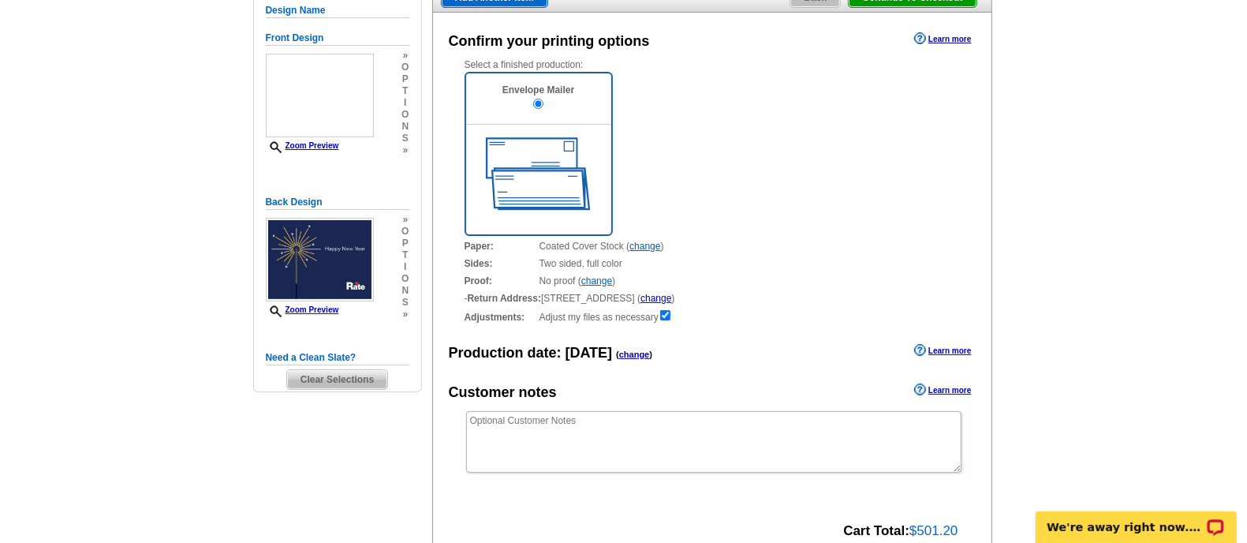
scroll to position [155, 0]
